Goal: Task Accomplishment & Management: Manage account settings

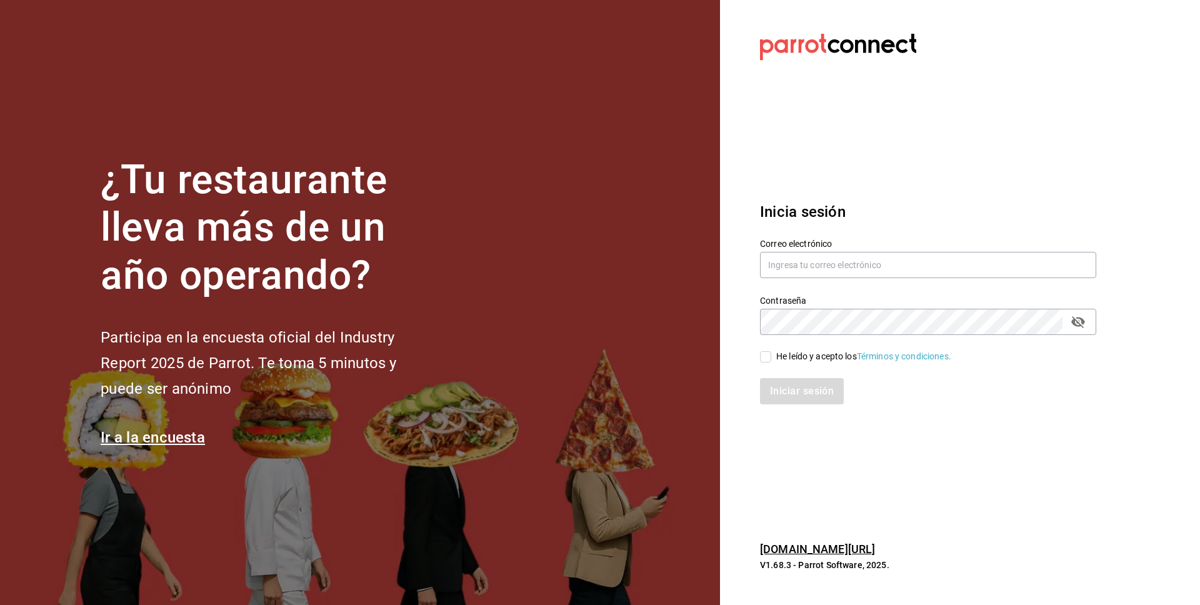
drag, startPoint x: 932, startPoint y: 292, endPoint x: 930, endPoint y: 284, distance: 9.1
click at [931, 287] on div "Contraseña Contraseña" at bounding box center [920, 307] width 351 height 55
click at [904, 255] on input "text" at bounding box center [928, 265] width 336 height 26
click at [793, 261] on input "text" at bounding box center [928, 265] width 336 height 26
paste input "cochinita@merida.com"
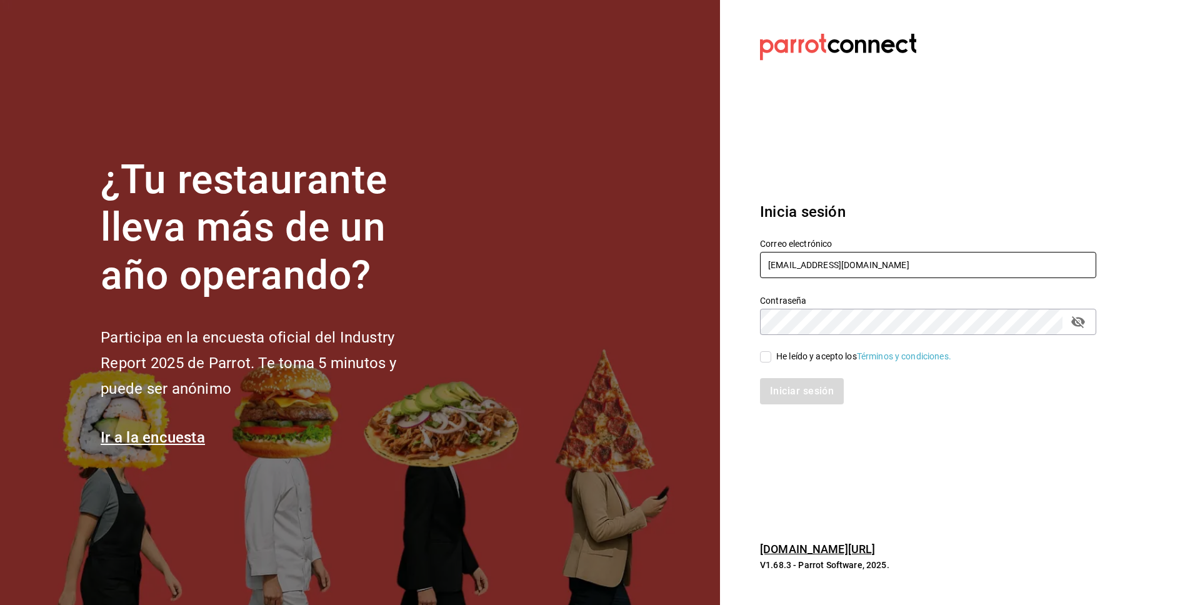
type input "cochinita@merida.com"
click at [802, 355] on div "He leído y acepto los Términos y condiciones." at bounding box center [863, 356] width 175 height 13
click at [771, 355] on input "He leído y acepto los Términos y condiciones." at bounding box center [765, 356] width 11 height 11
checkbox input "true"
click at [798, 397] on button "Iniciar sesión" at bounding box center [802, 391] width 85 height 26
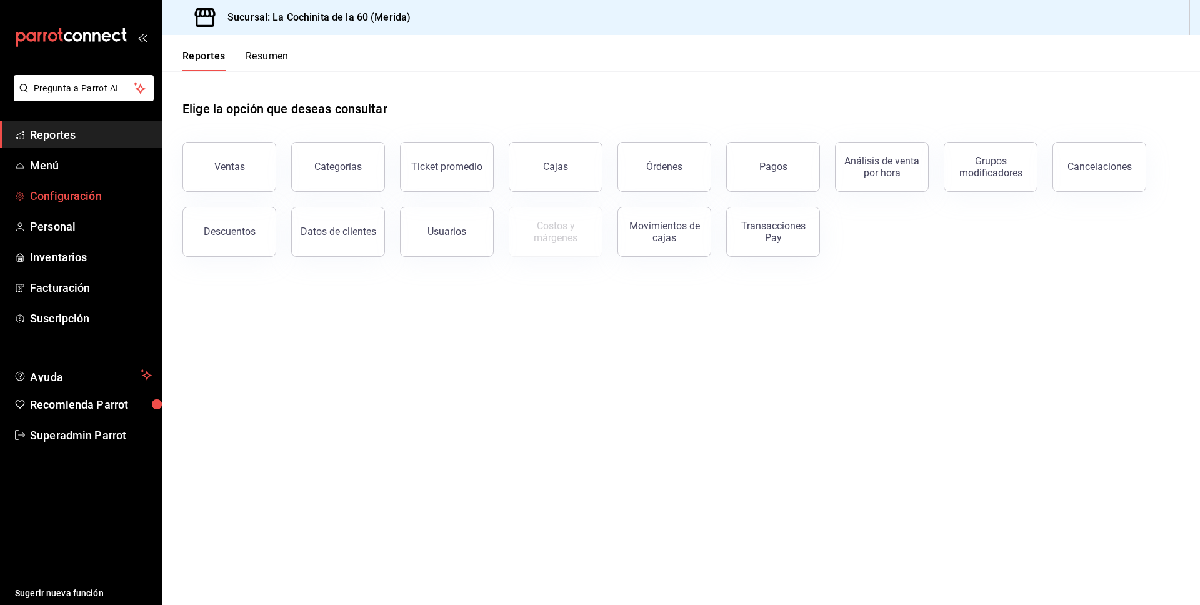
click at [89, 191] on span "Configuración" at bounding box center [91, 195] width 122 height 17
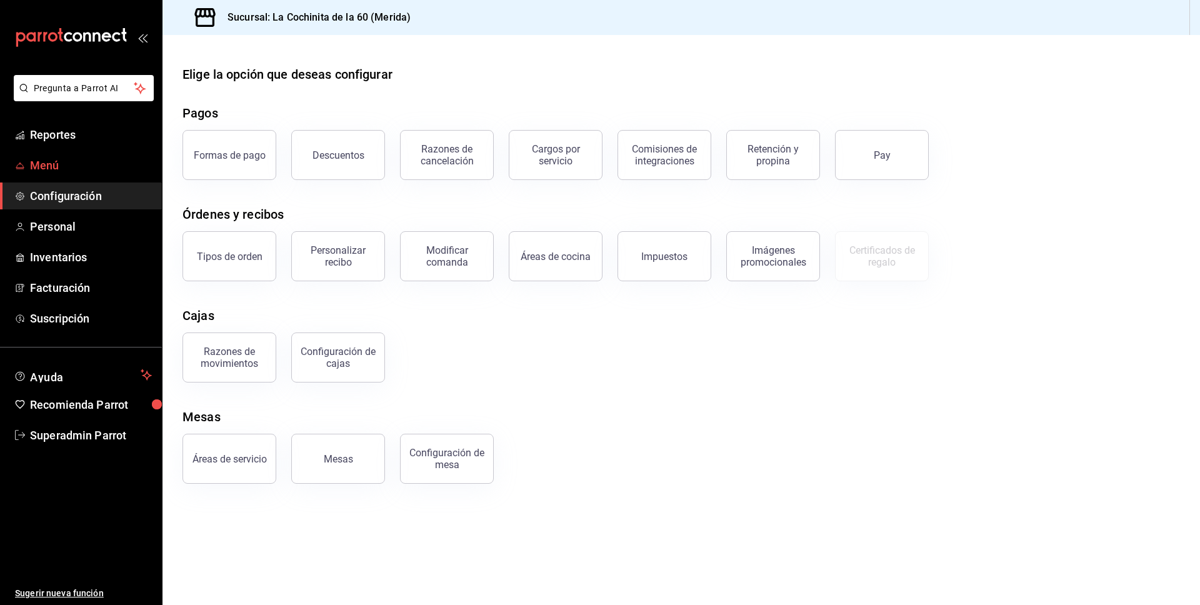
click at [59, 169] on span "Menú" at bounding box center [91, 165] width 122 height 17
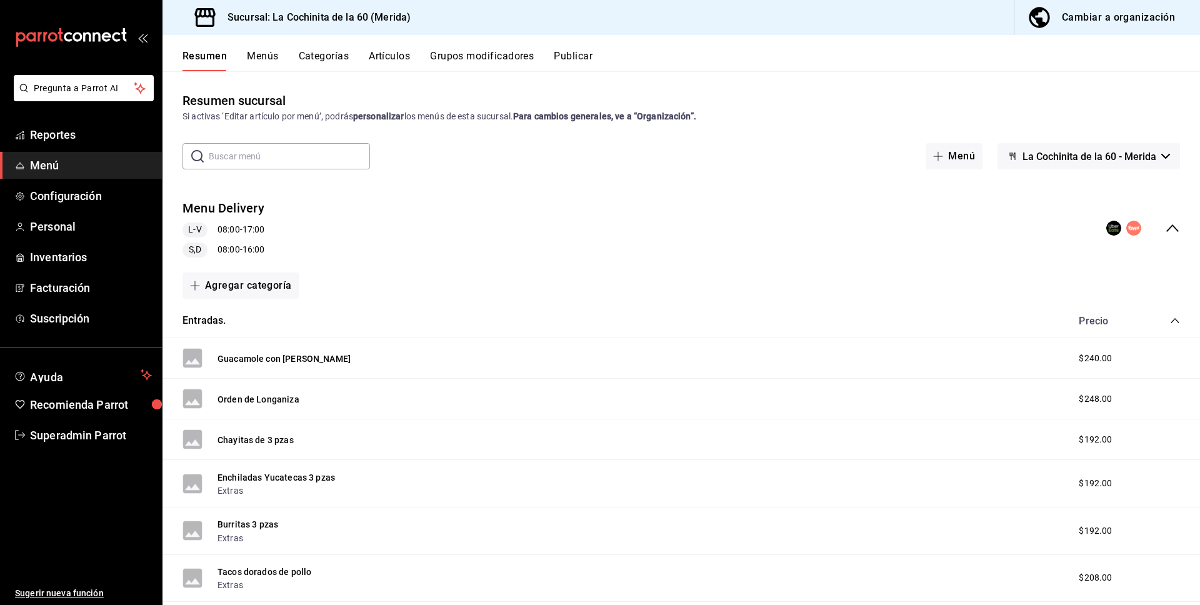
click at [409, 59] on button "Artículos" at bounding box center [389, 60] width 41 height 21
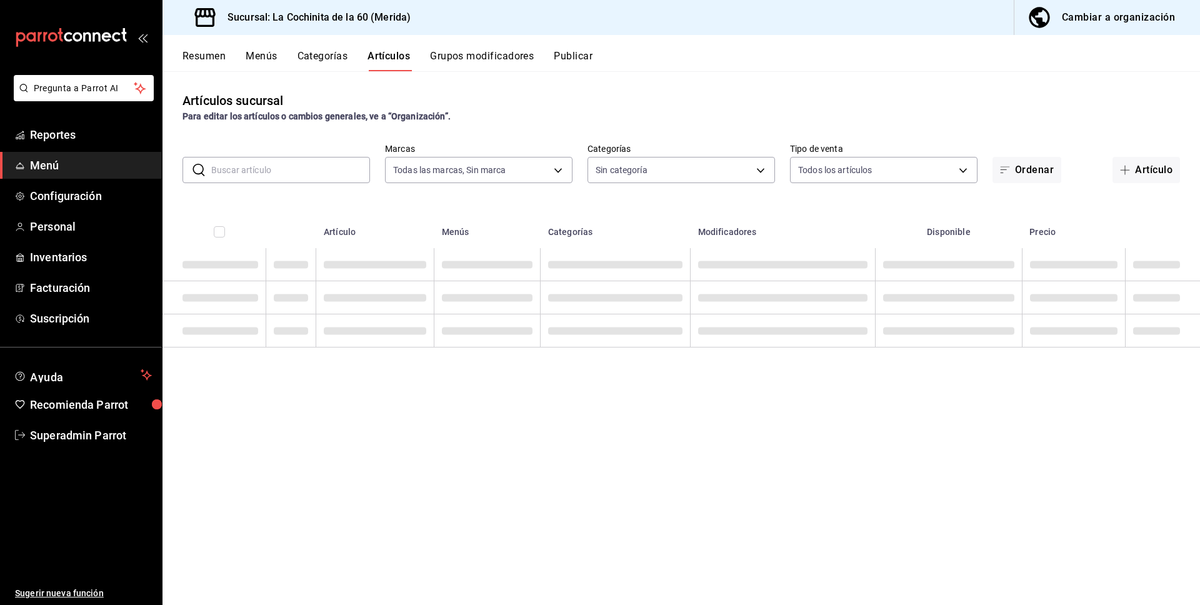
type input "268ce8d1-4722-4411-a626-51c418737468"
type input "cf8b5d9a-166c-4b97-a20e-5714138213e1,9b19a878-138e-43f8-8e93-308546fe6856,0650d…"
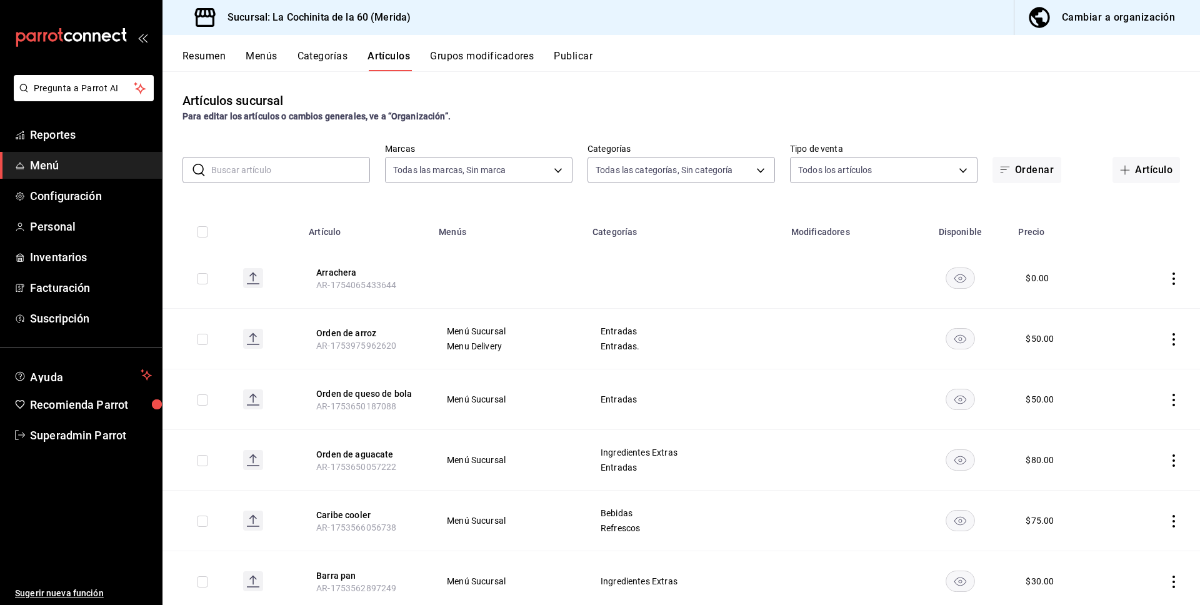
click at [311, 161] on input "text" at bounding box center [290, 169] width 159 height 25
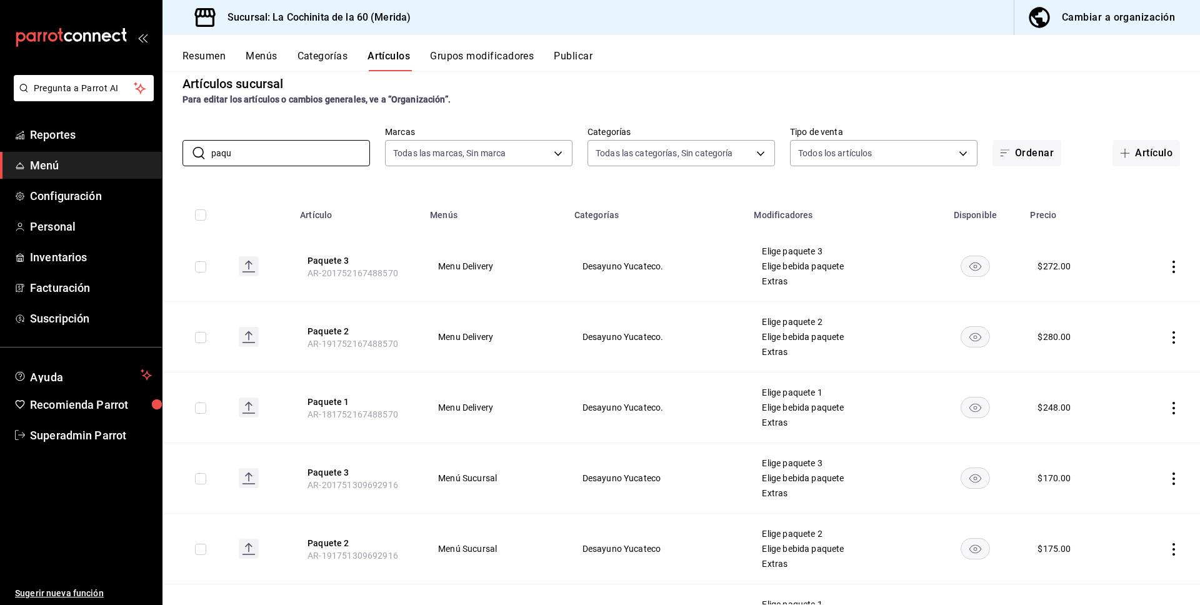
scroll to position [36, 0]
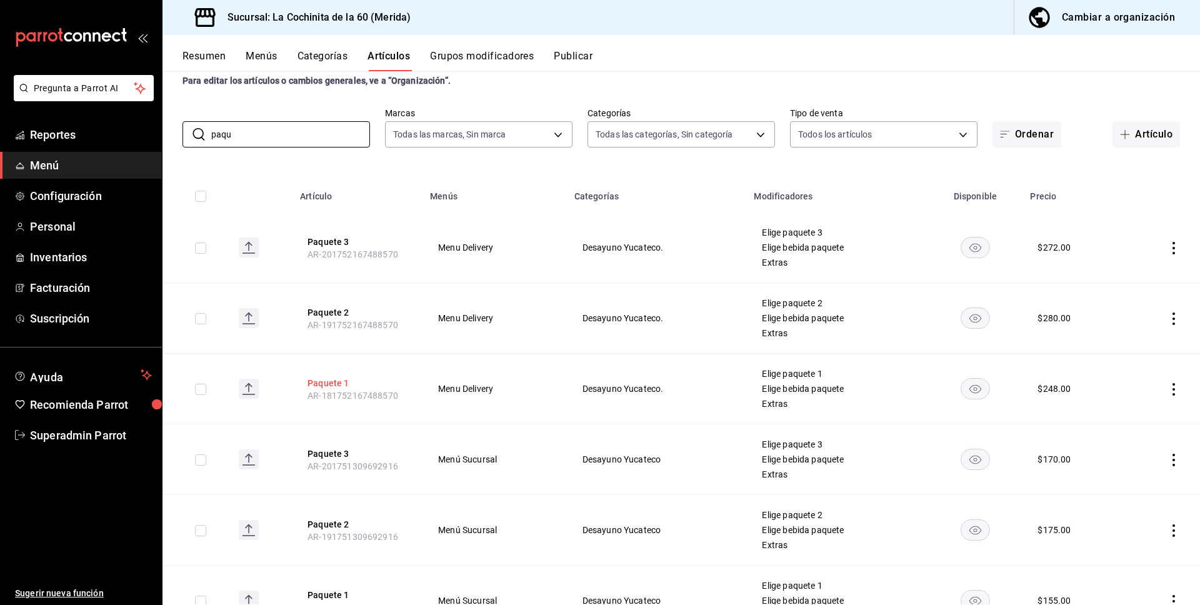
type input "paqu"
click at [336, 383] on button "Paquete 1" at bounding box center [357, 383] width 100 height 12
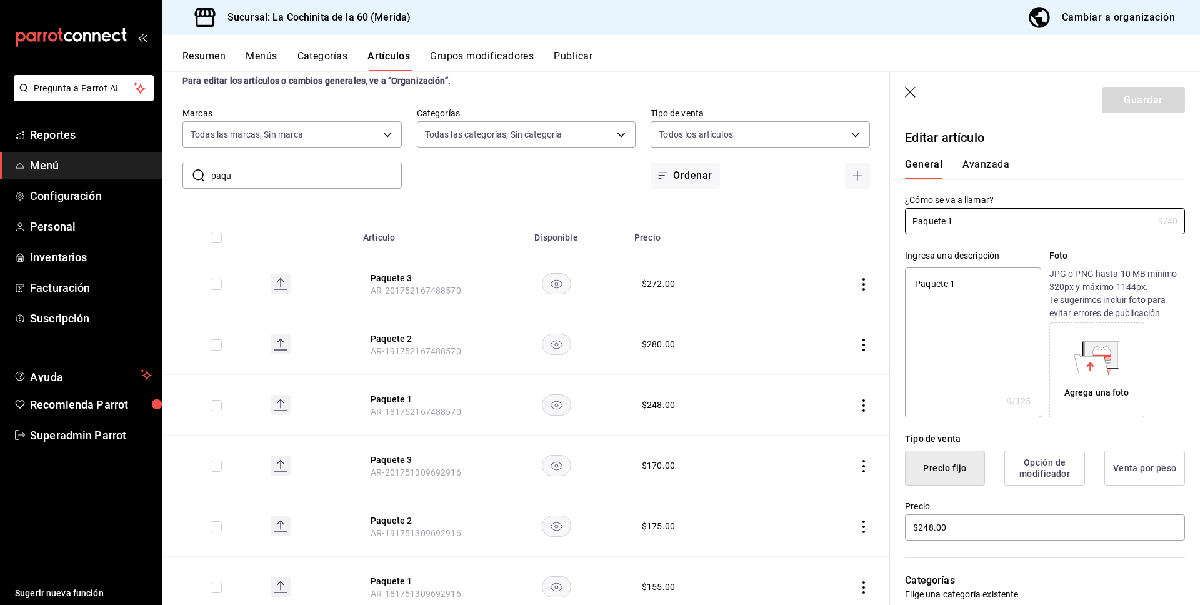
click at [996, 159] on button "Avanzada" at bounding box center [985, 168] width 47 height 21
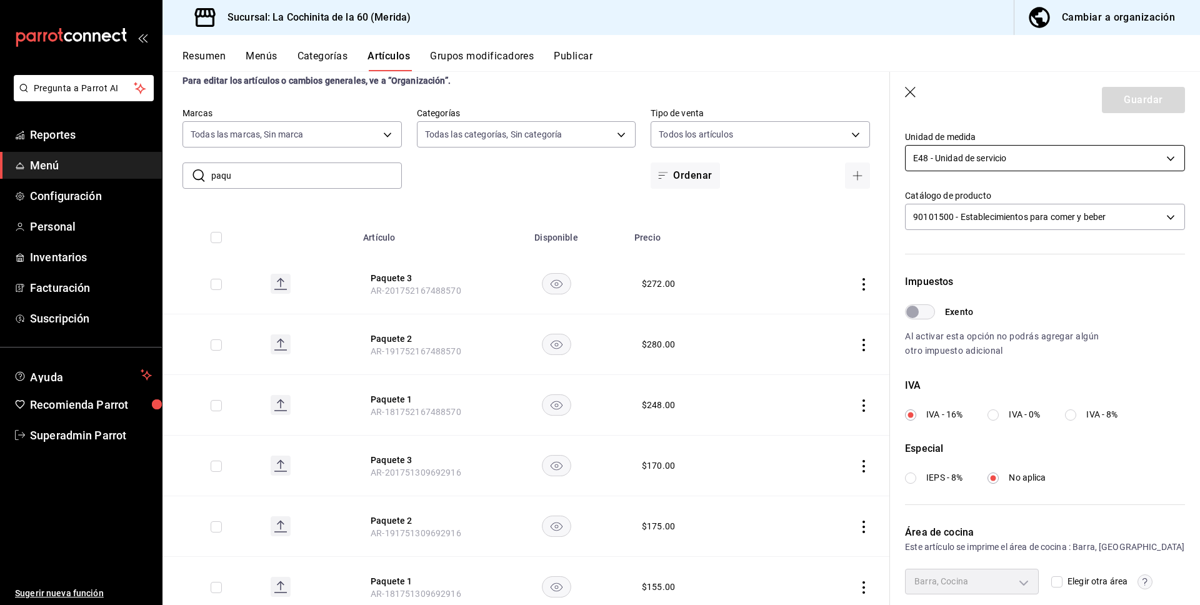
scroll to position [278, 0]
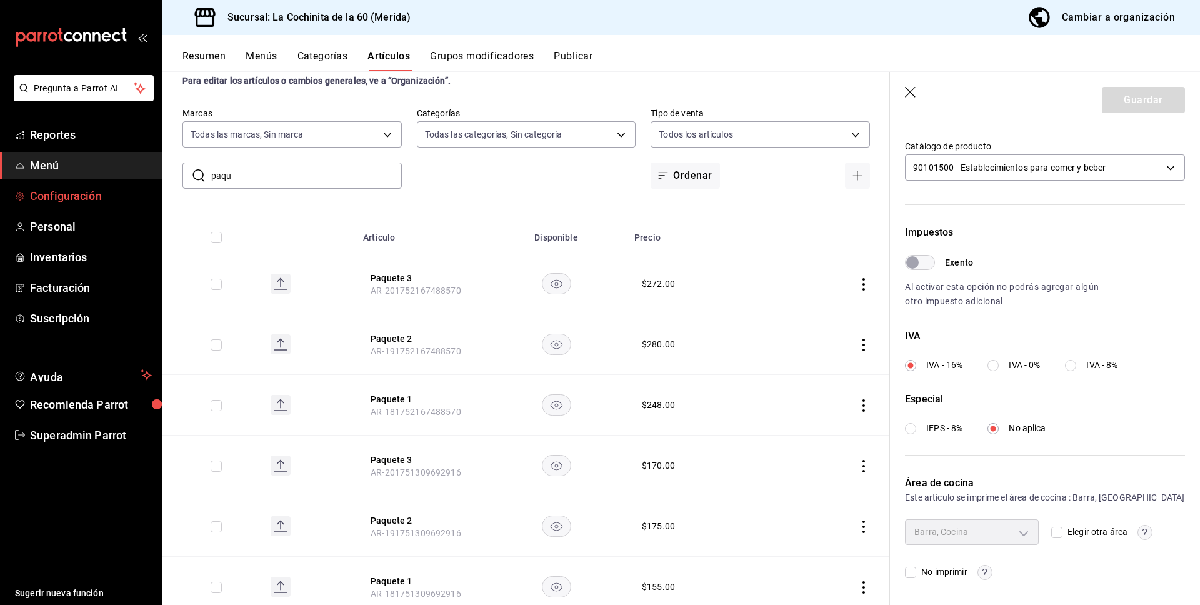
click at [81, 194] on span "Configuración" at bounding box center [91, 195] width 122 height 17
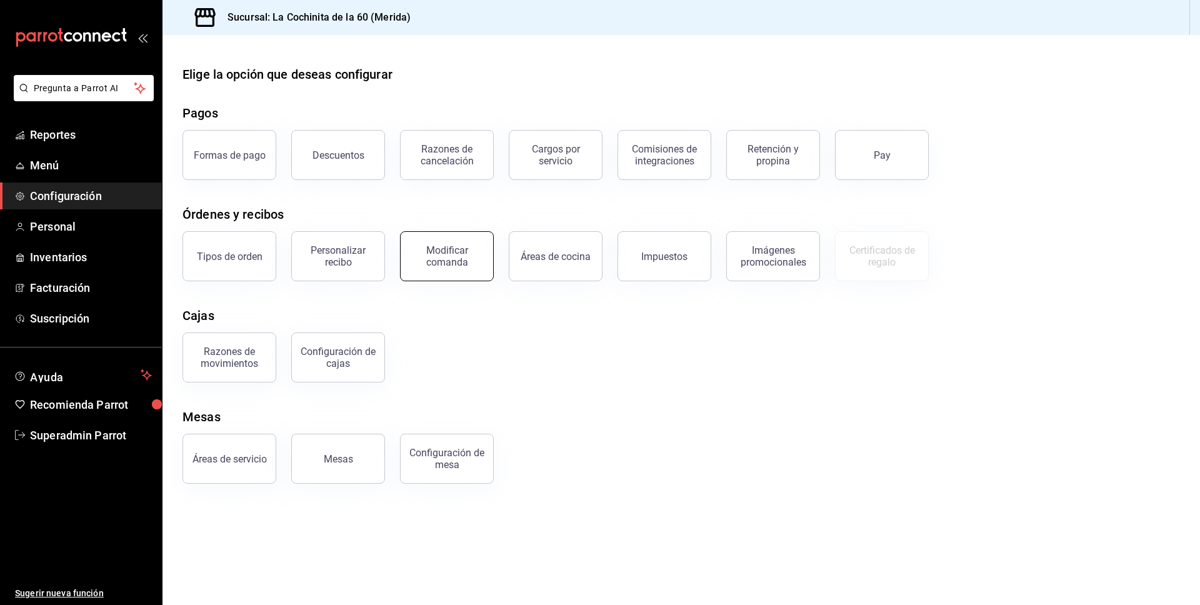
click at [463, 249] on div "Modificar comanda" at bounding box center [446, 256] width 77 height 24
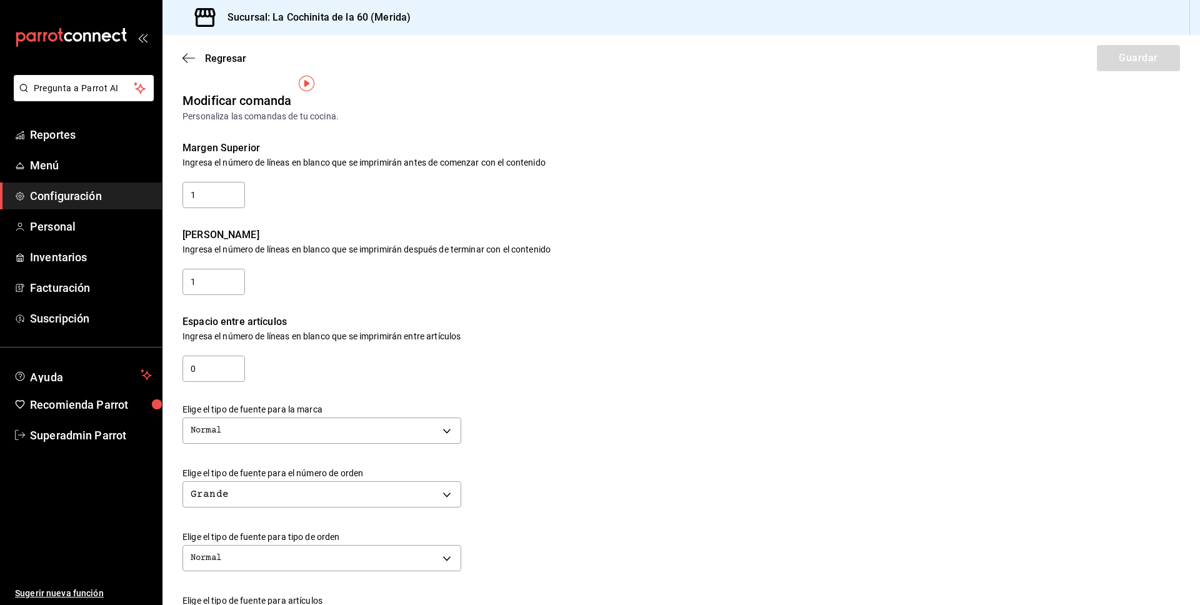
scroll to position [394, 0]
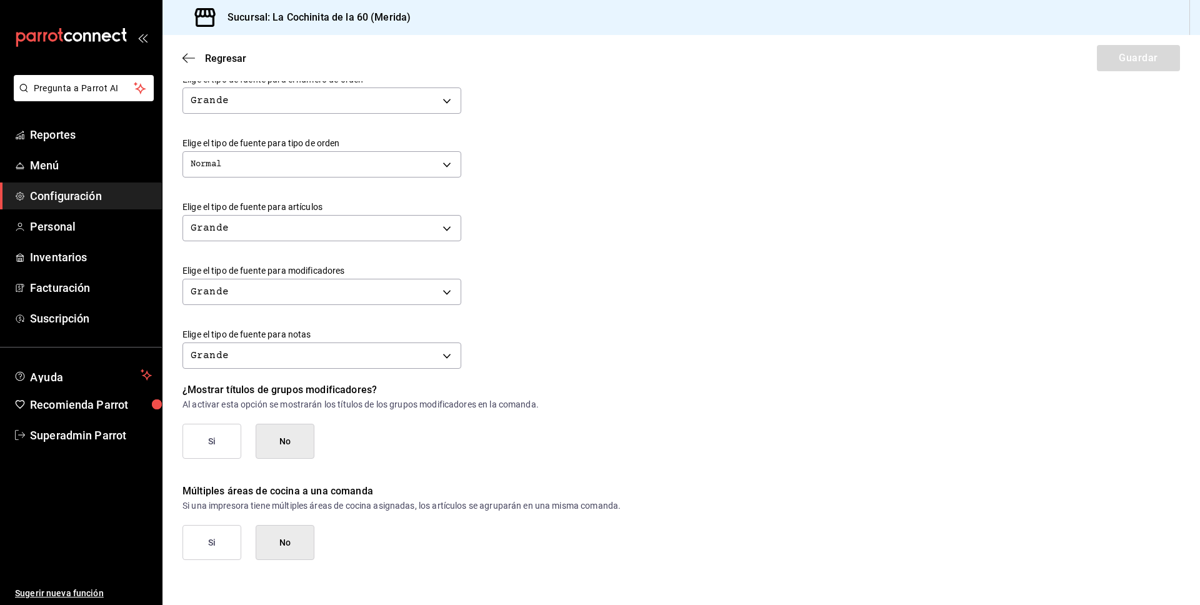
click at [232, 544] on button "Si" at bounding box center [211, 542] width 59 height 35
click at [1137, 67] on button "Guardar" at bounding box center [1138, 58] width 83 height 26
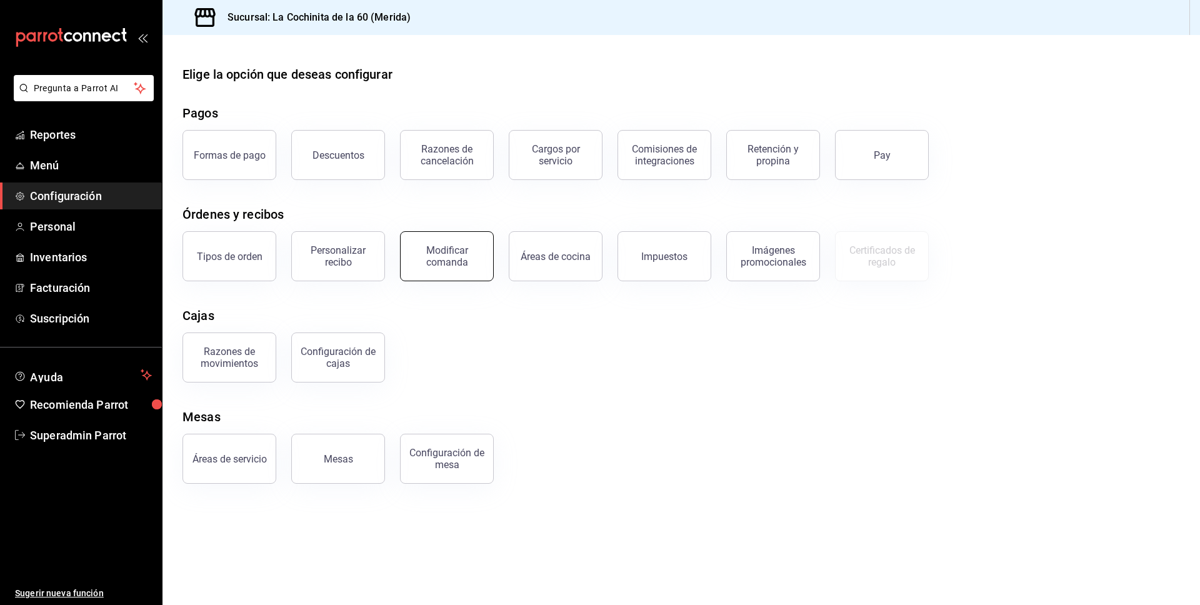
click at [459, 269] on button "Modificar comanda" at bounding box center [447, 256] width 94 height 50
